Goal: Ask a question

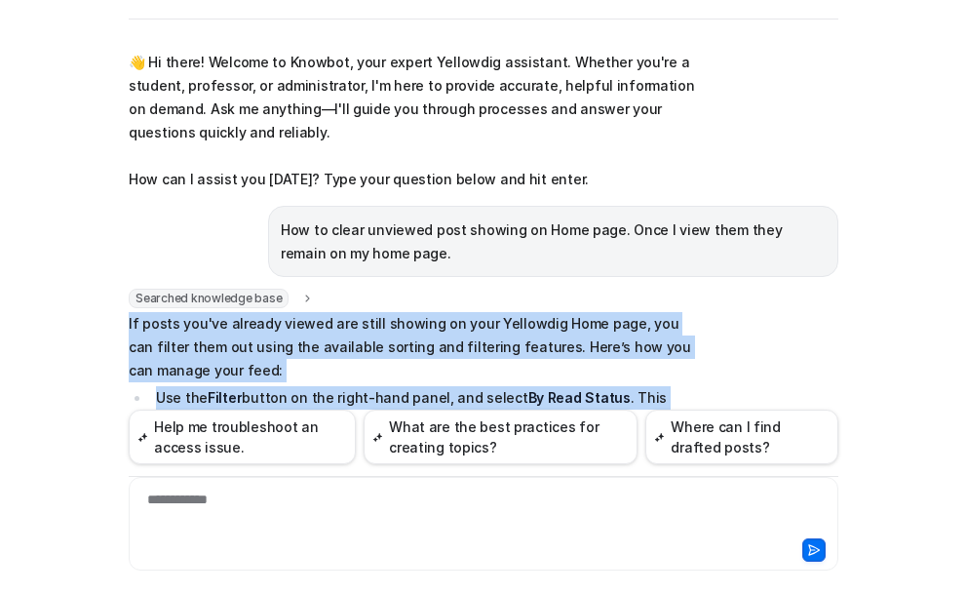
scroll to position [252, 0]
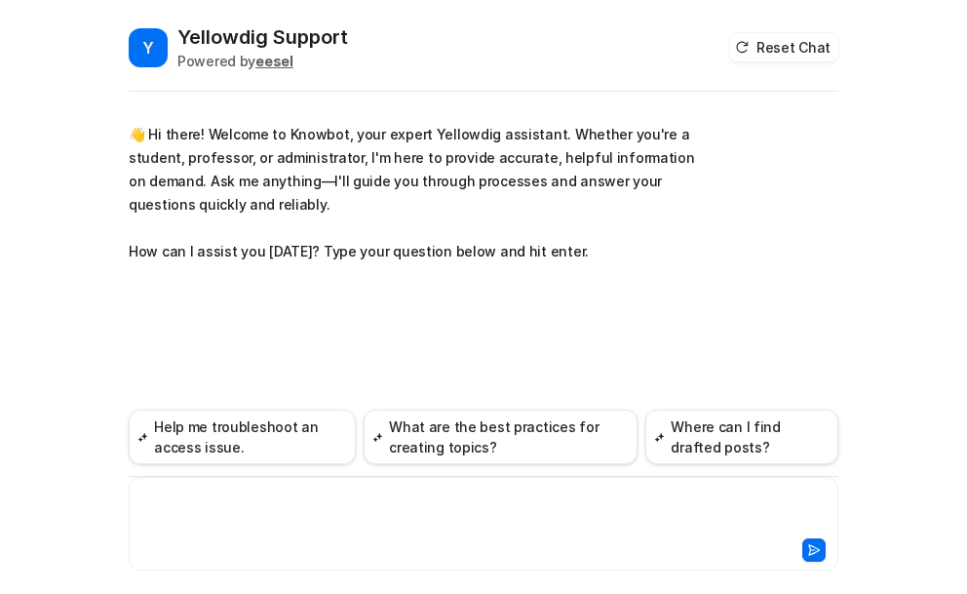
click at [224, 512] on div at bounding box center [484, 511] width 700 height 45
paste div
